Goal: Information Seeking & Learning: Get advice/opinions

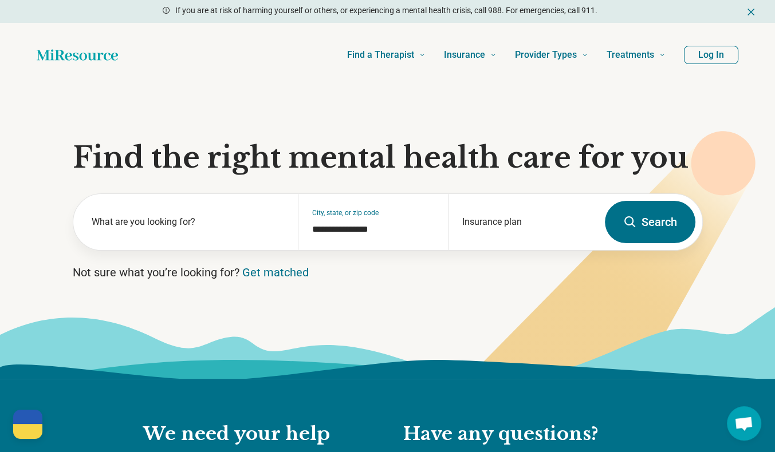
click at [34, 308] on icon at bounding box center [387, 342] width 775 height 73
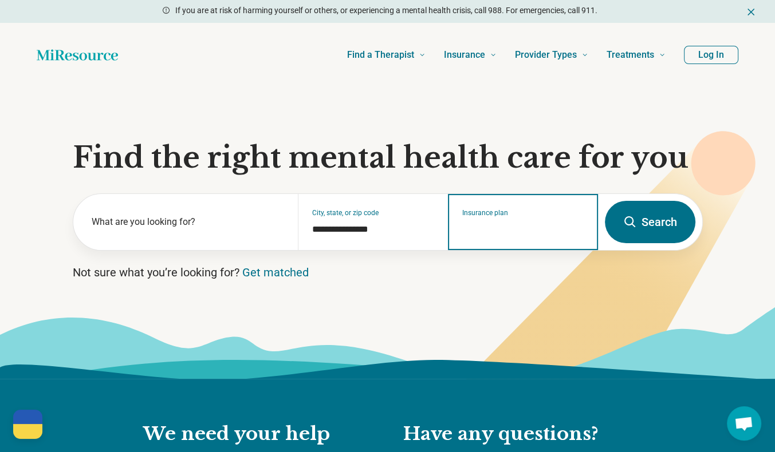
click at [490, 230] on input "Insurance plan" at bounding box center [523, 230] width 122 height 14
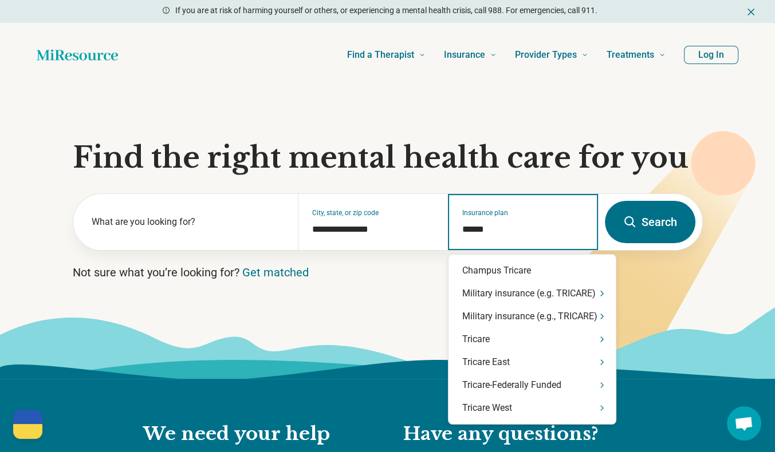
type input "*******"
click at [499, 294] on div "Military insurance (e.g. TRICARE)" at bounding box center [531, 293] width 167 height 23
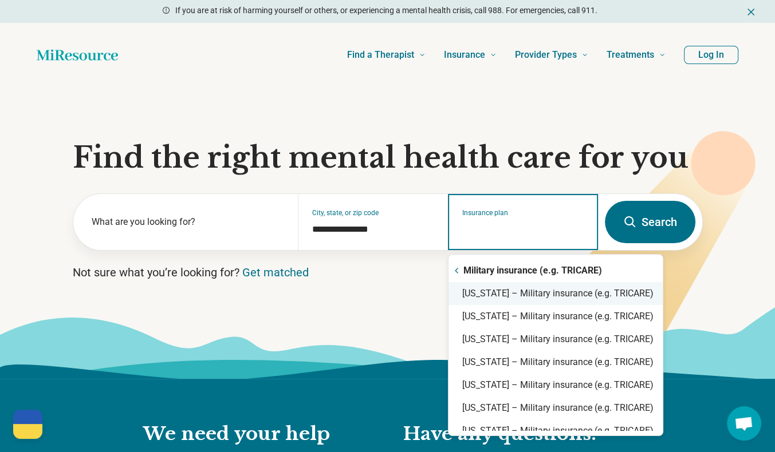
click at [588, 297] on div "[US_STATE] – Military insurance (e.g. TRICARE)" at bounding box center [555, 293] width 214 height 23
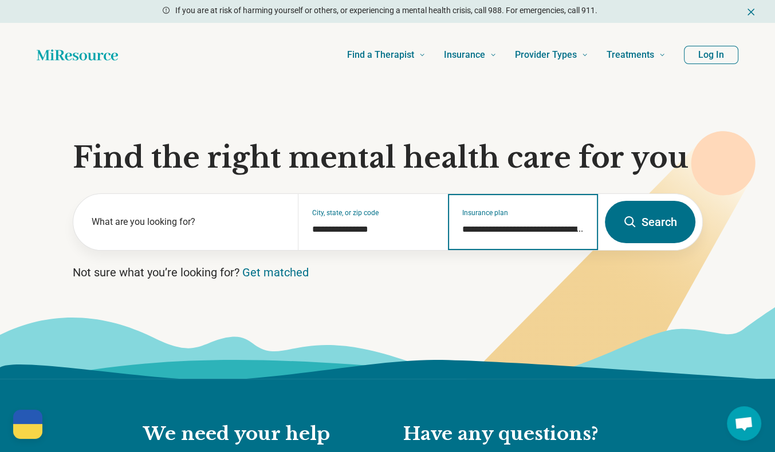
type input "**********"
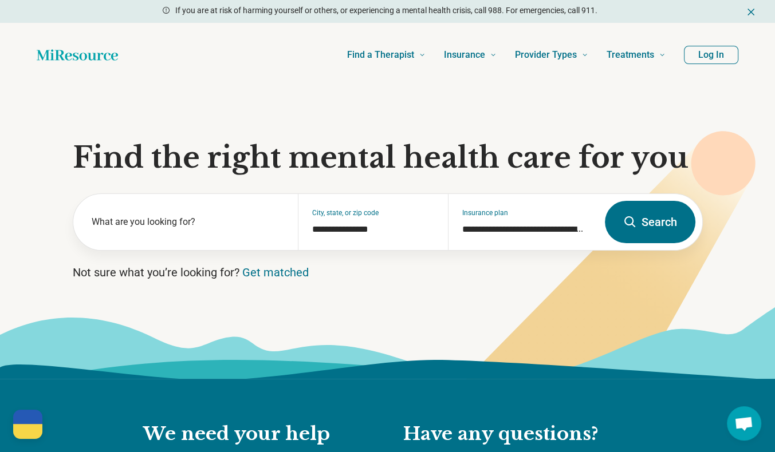
click at [655, 227] on button "Search" at bounding box center [650, 222] width 90 height 42
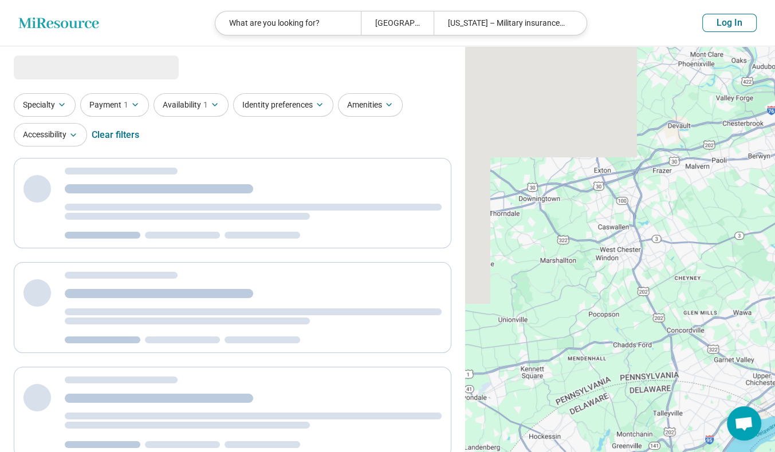
select select "***"
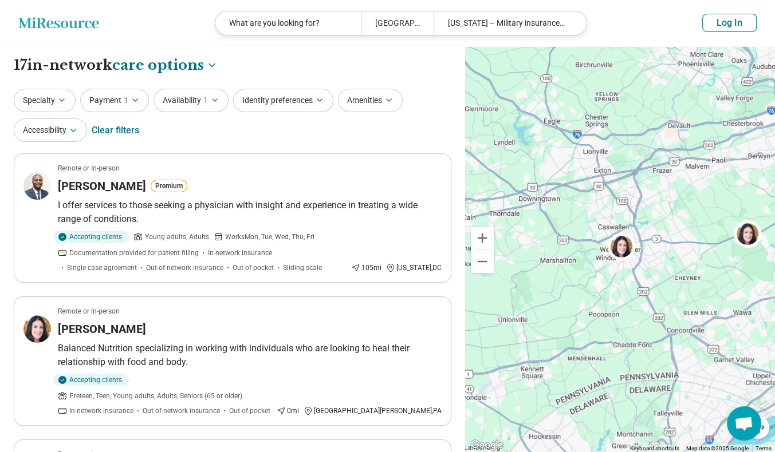
click at [38, 111] on div "Specialty Payment 1 Availability 1 Identity preferences Amenities Accessibility…" at bounding box center [233, 117] width 438 height 56
click at [44, 104] on button "Specialty" at bounding box center [45, 100] width 62 height 23
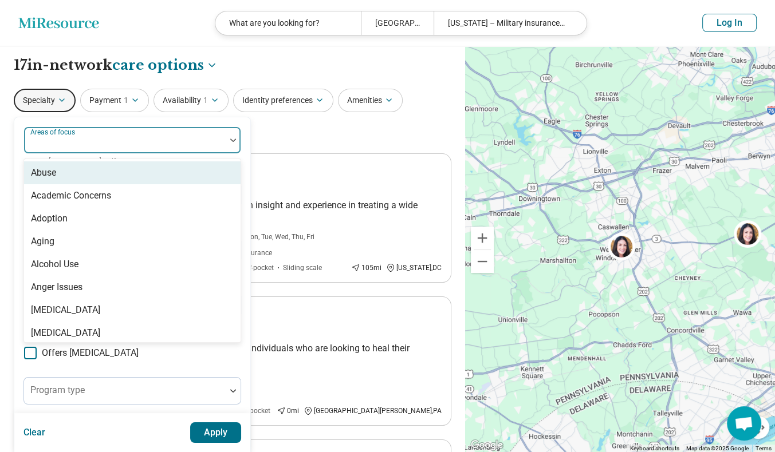
click at [74, 141] on div "Areas of focus" at bounding box center [132, 140] width 218 height 27
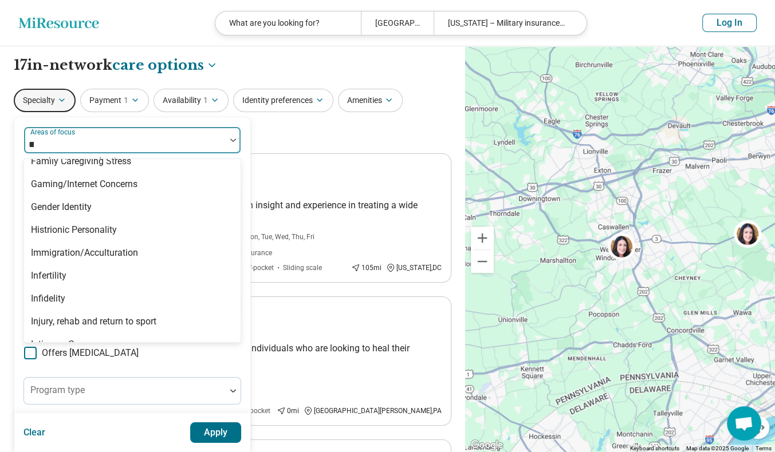
scroll to position [27, 0]
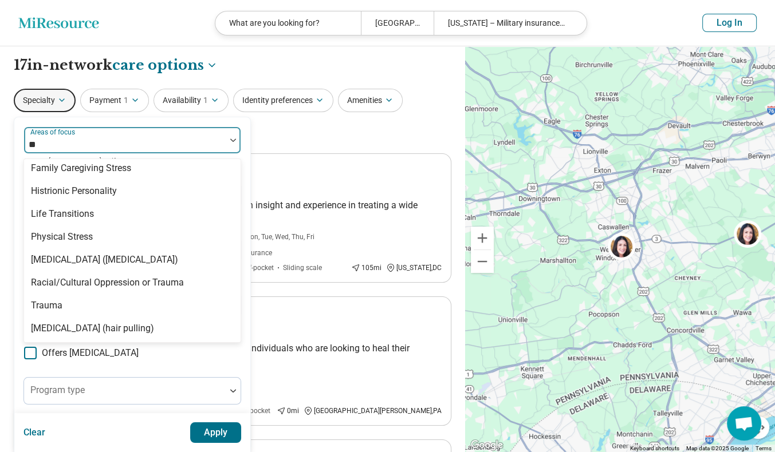
type input "***"
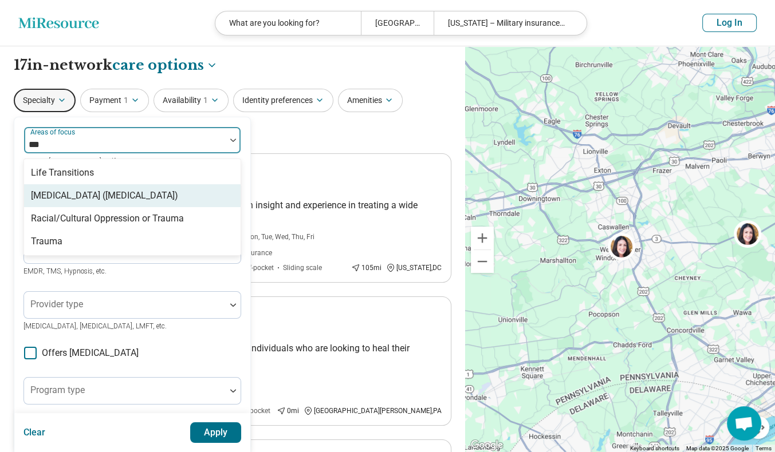
click at [93, 193] on div "[MEDICAL_DATA] ([MEDICAL_DATA])" at bounding box center [104, 196] width 147 height 14
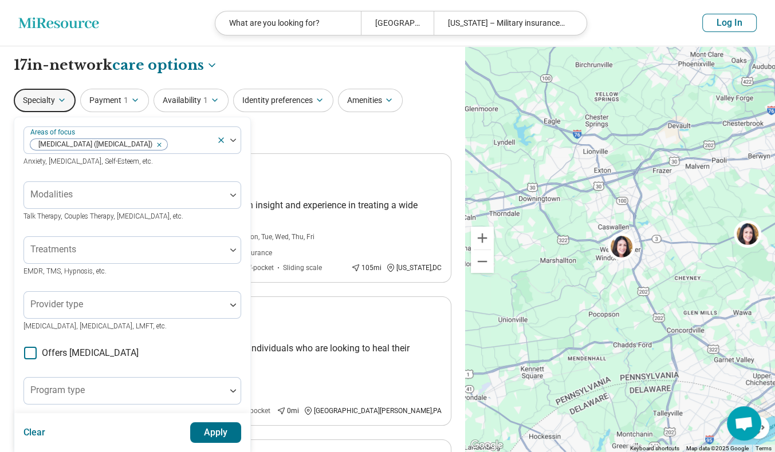
click at [322, 132] on div "Specialty Areas of focus [MEDICAL_DATA] ([MEDICAL_DATA]) Anxiety, [MEDICAL_DATA…" at bounding box center [233, 117] width 438 height 56
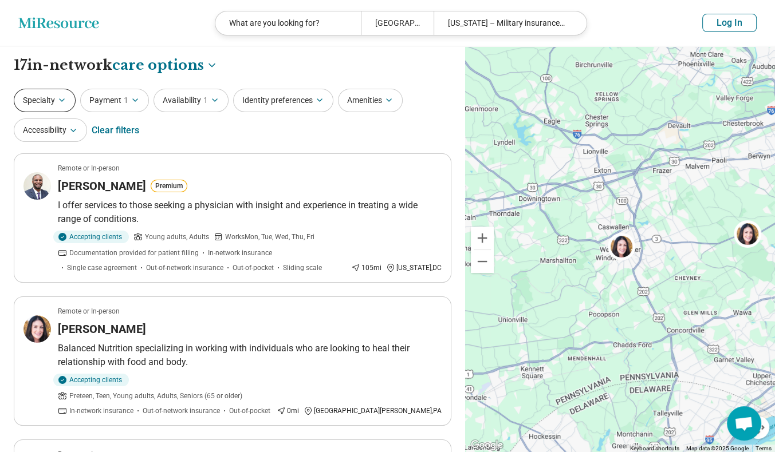
click at [51, 94] on button "Specialty" at bounding box center [45, 100] width 62 height 23
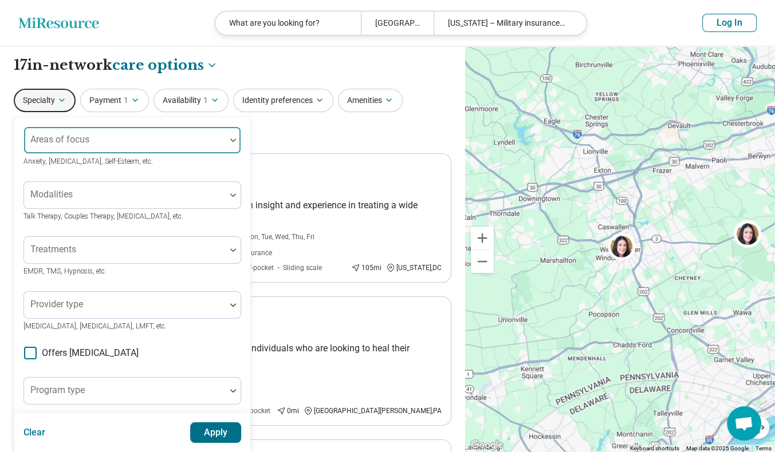
click at [88, 143] on div "Areas of focus" at bounding box center [132, 140] width 218 height 27
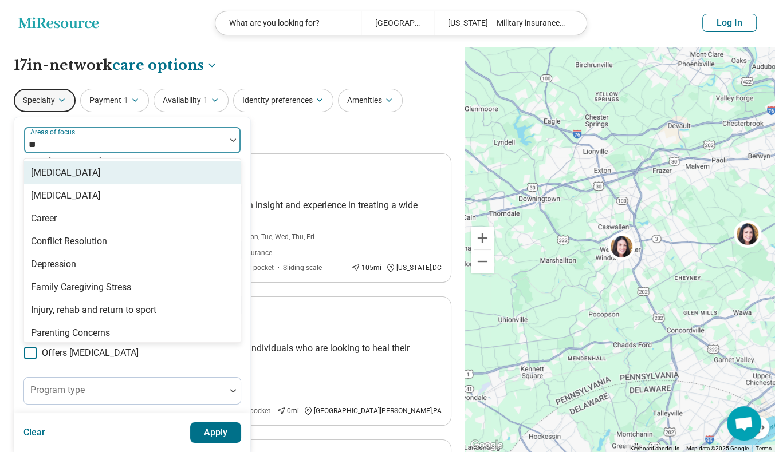
type input "*"
click at [148, 167] on div "Abuse" at bounding box center [132, 172] width 216 height 23
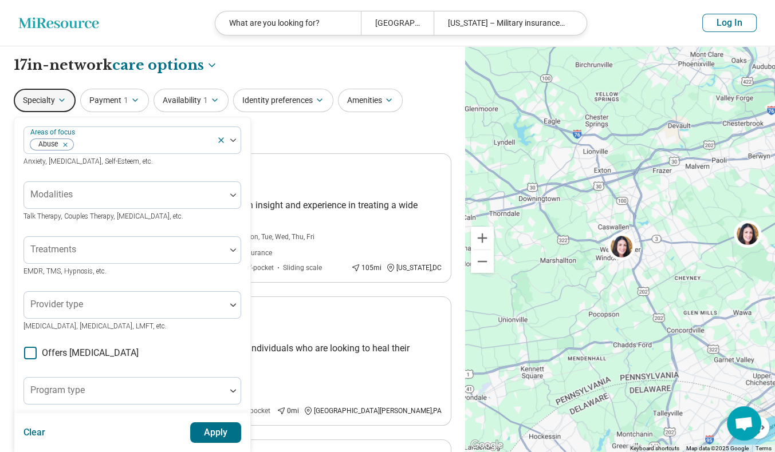
click at [226, 427] on button "Apply" at bounding box center [216, 433] width 52 height 21
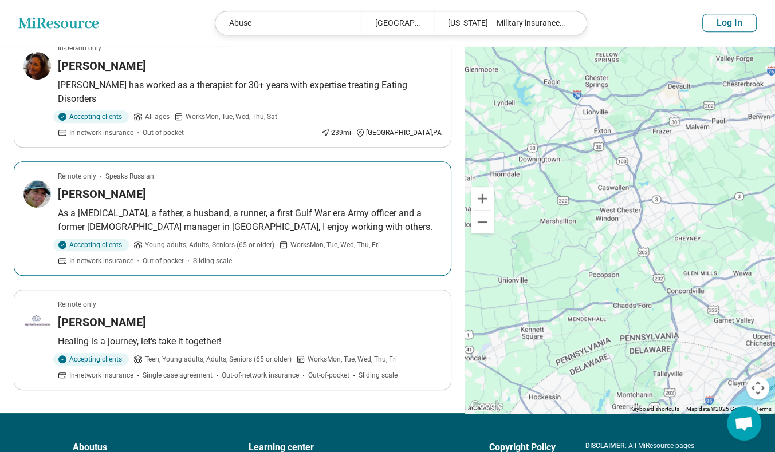
scroll to position [401, 0]
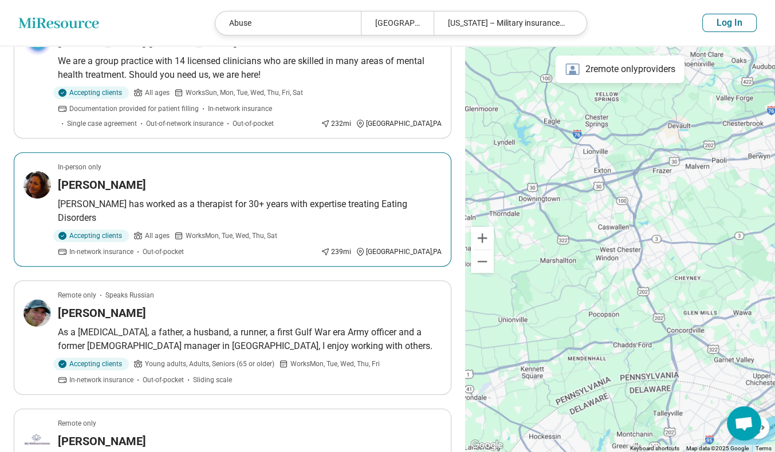
click at [298, 203] on p "[PERSON_NAME] has worked as a therapist for 30+ years with expertise treating E…" at bounding box center [250, 211] width 384 height 27
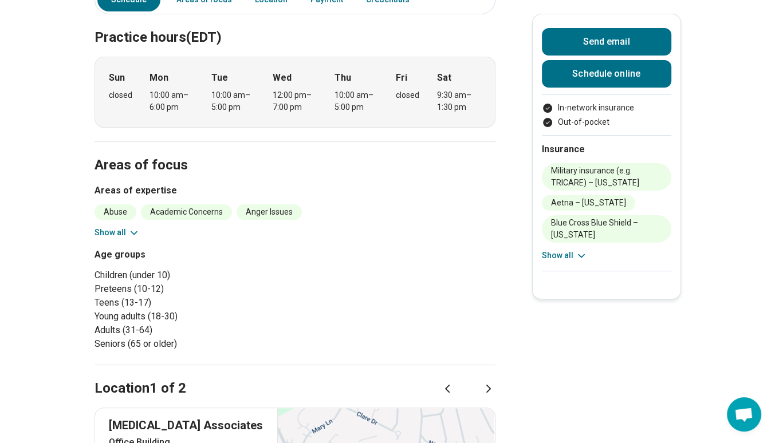
scroll to position [573, 0]
